Goal: Transaction & Acquisition: Purchase product/service

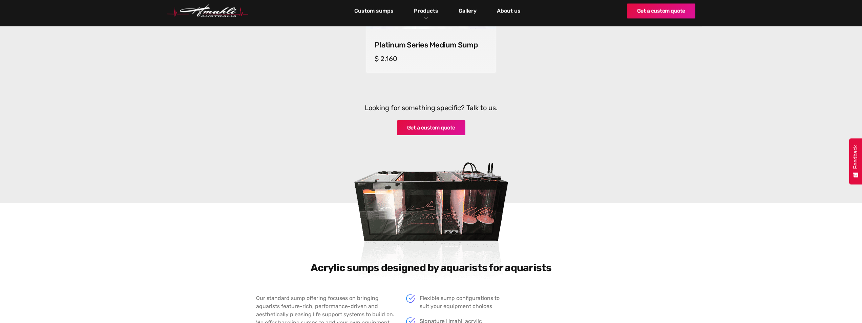
scroll to position [779, 0]
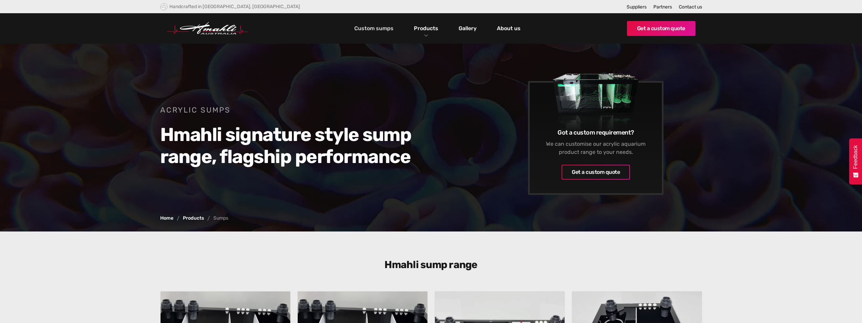
click at [390, 29] on link "Custom sumps" at bounding box center [374, 29] width 43 height 12
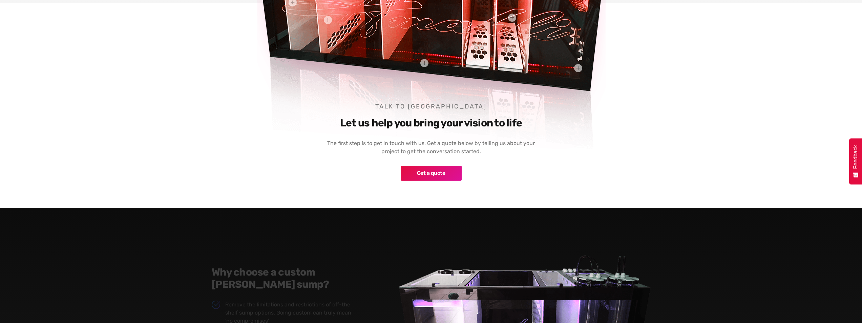
scroll to position [474, 0]
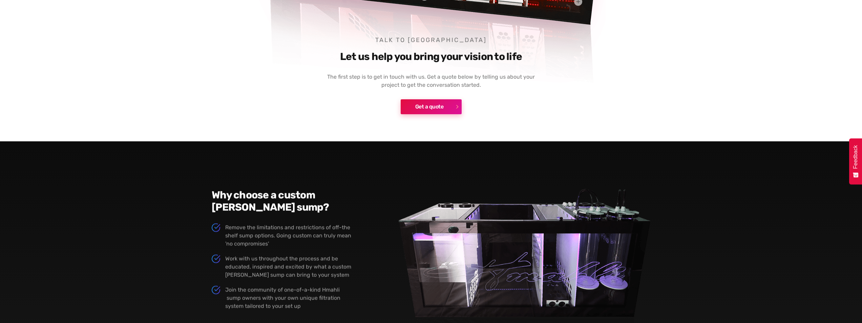
click at [441, 108] on link "Get a quote" at bounding box center [431, 106] width 61 height 15
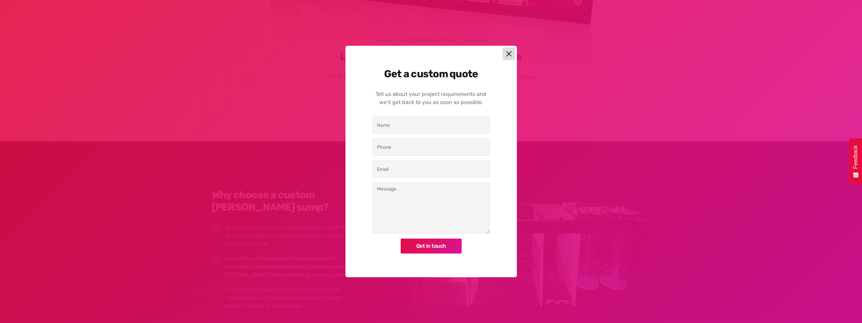
click at [509, 53] on img at bounding box center [509, 54] width 6 height 6
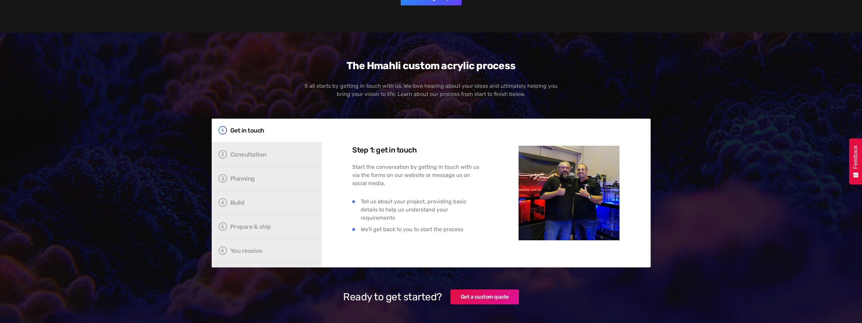
scroll to position [1253, 0]
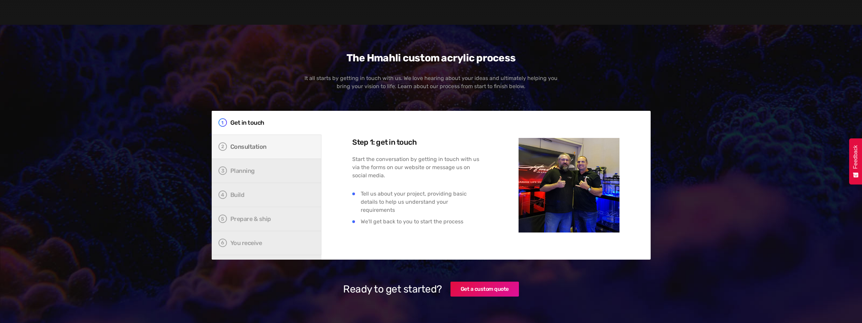
click at [257, 151] on link "Consultation" at bounding box center [267, 147] width 110 height 24
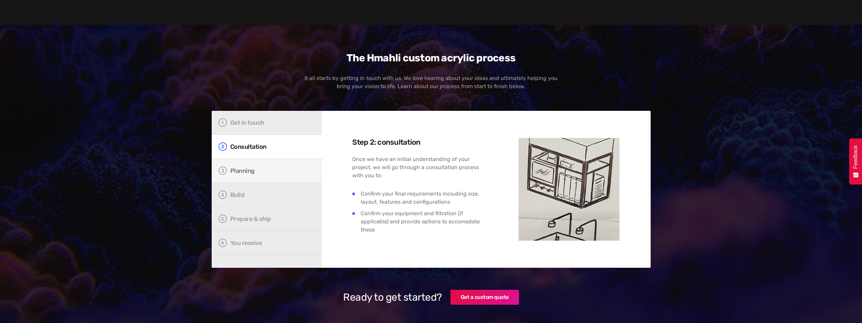
click at [242, 176] on link "Planning" at bounding box center [267, 171] width 110 height 24
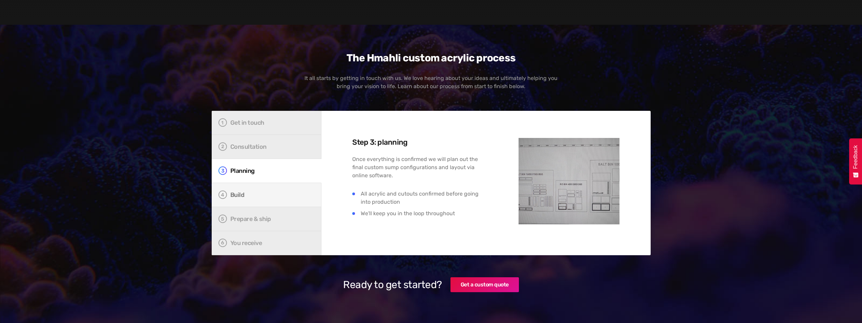
click at [242, 193] on div "Build" at bounding box center [270, 194] width 81 height 7
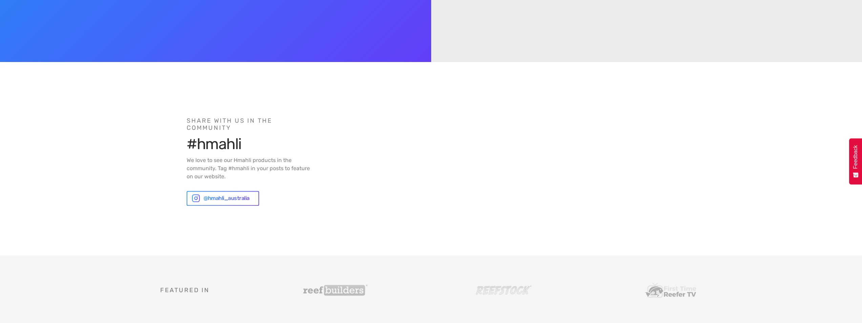
scroll to position [0, 0]
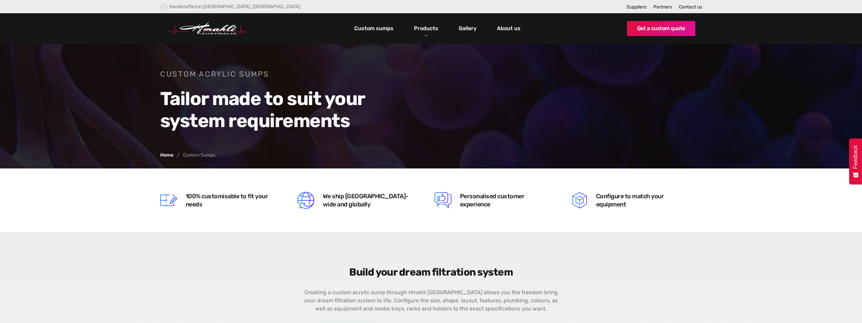
click at [203, 29] on img "home" at bounding box center [207, 28] width 81 height 13
